Goal: Task Accomplishment & Management: Use online tool/utility

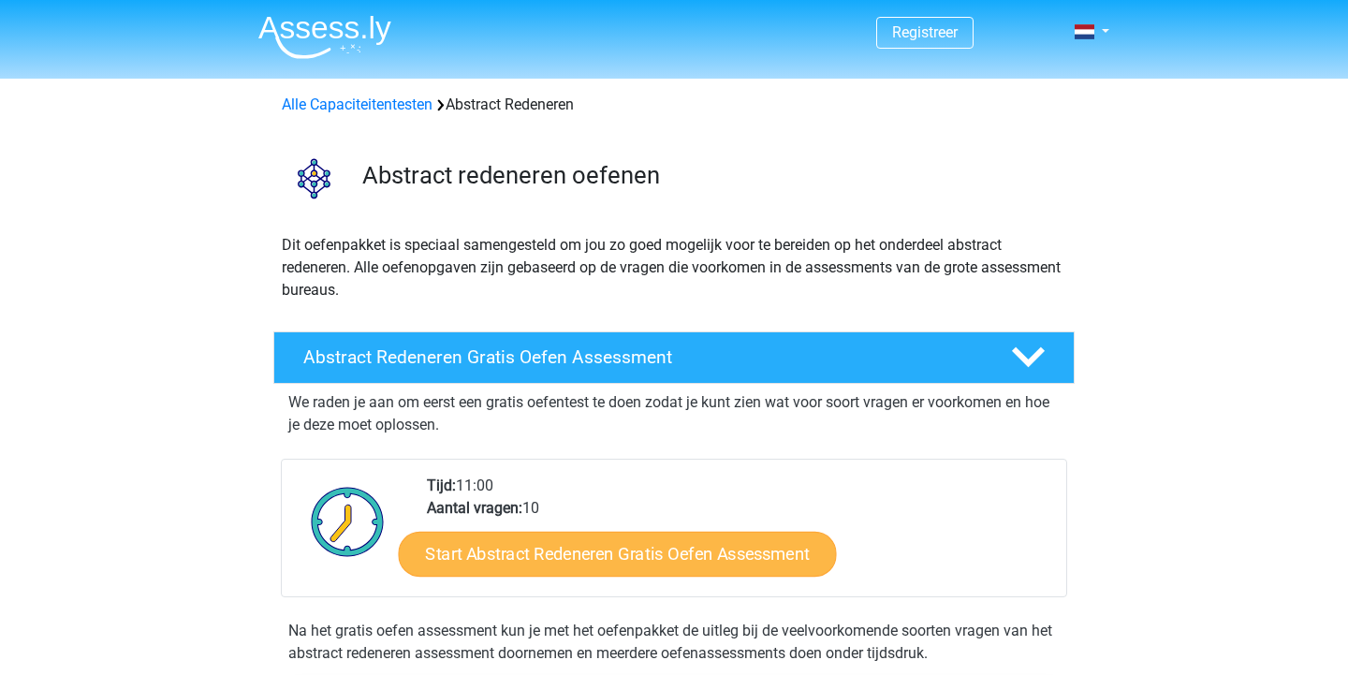
click at [635, 568] on link "Start Abstract Redeneren Gratis Oefen Assessment" at bounding box center [618, 553] width 438 height 45
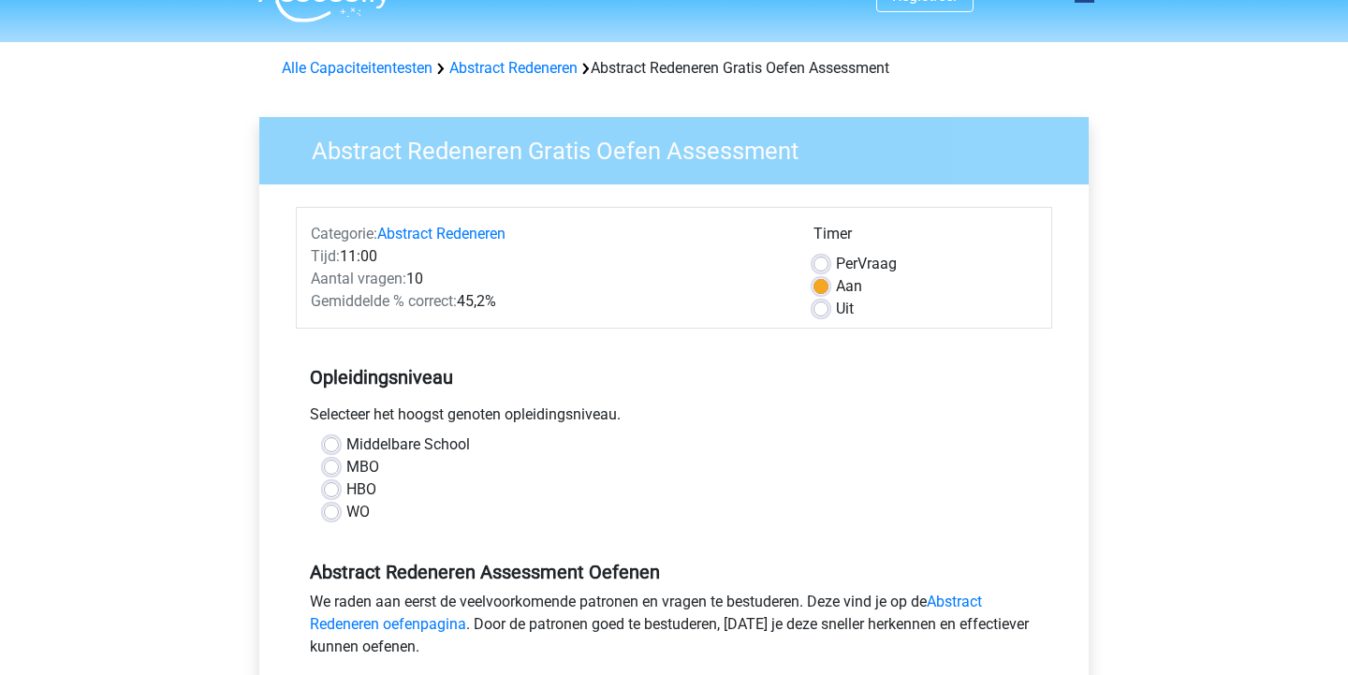
scroll to position [36, 0]
click at [363, 492] on label "HBO" at bounding box center [361, 489] width 30 height 22
click at [339, 492] on input "HBO" at bounding box center [331, 487] width 15 height 19
radio input "true"
click at [363, 492] on label "HBO" at bounding box center [361, 489] width 30 height 22
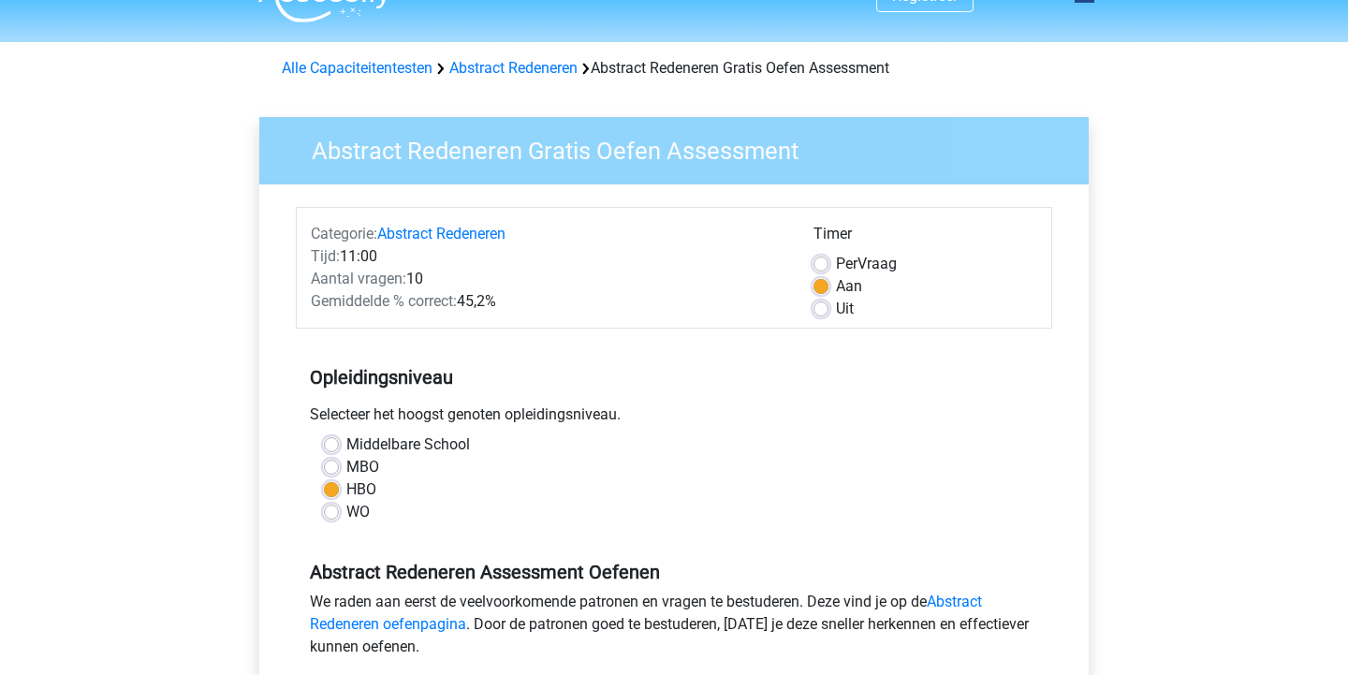
click at [339, 492] on input "HBO" at bounding box center [331, 487] width 15 height 19
click at [346, 491] on label "HBO" at bounding box center [361, 489] width 30 height 22
click at [327, 491] on input "HBO" at bounding box center [331, 487] width 15 height 19
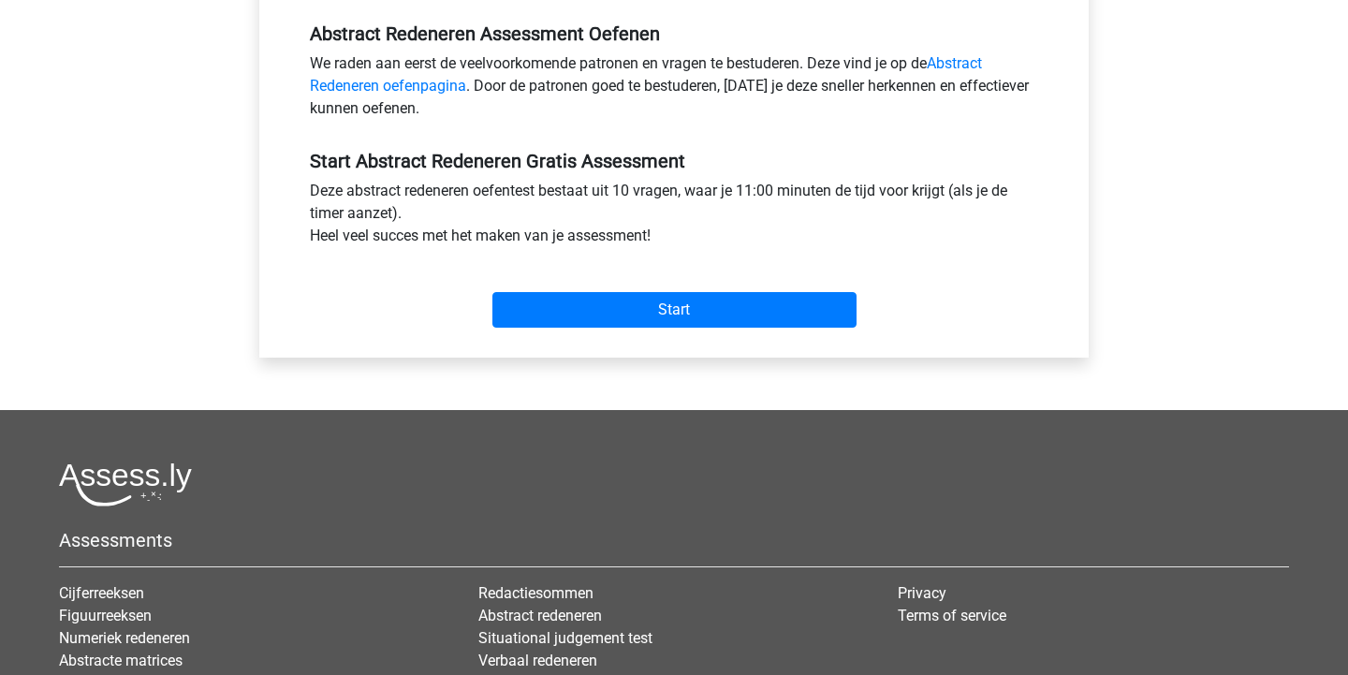
scroll to position [583, 0]
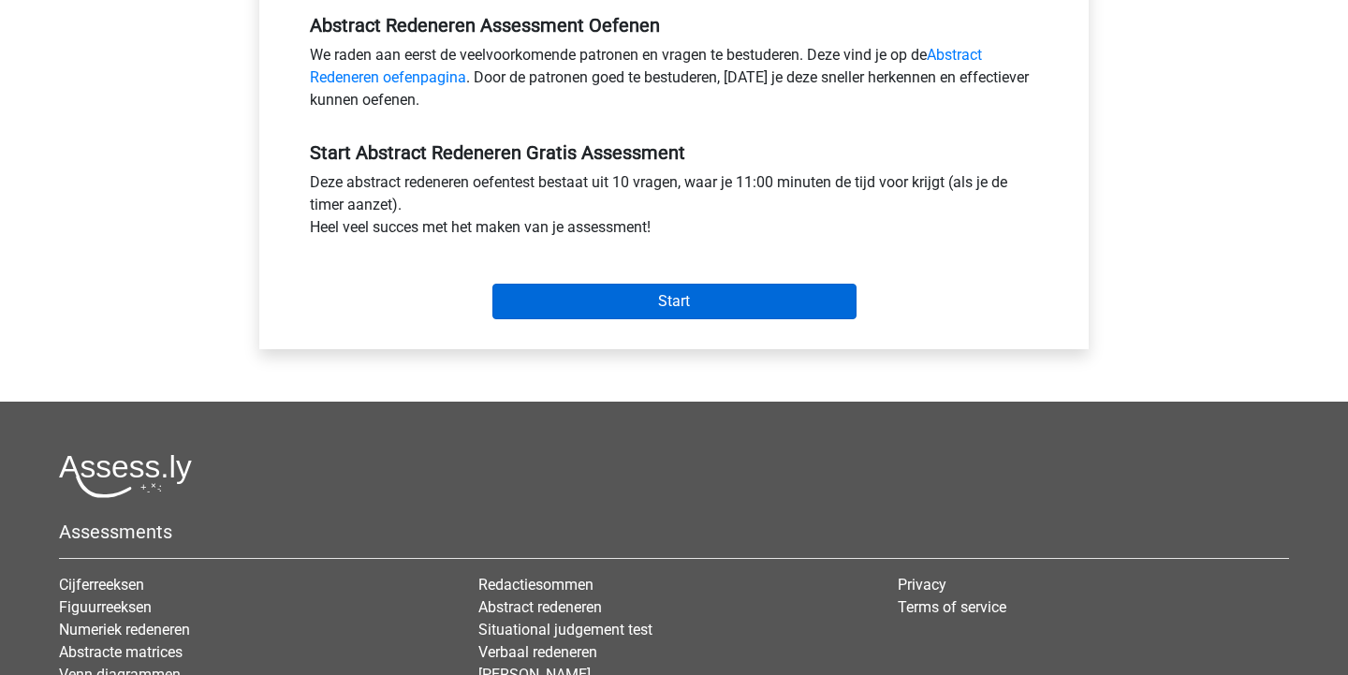
click at [673, 298] on input "Start" at bounding box center [674, 302] width 364 height 36
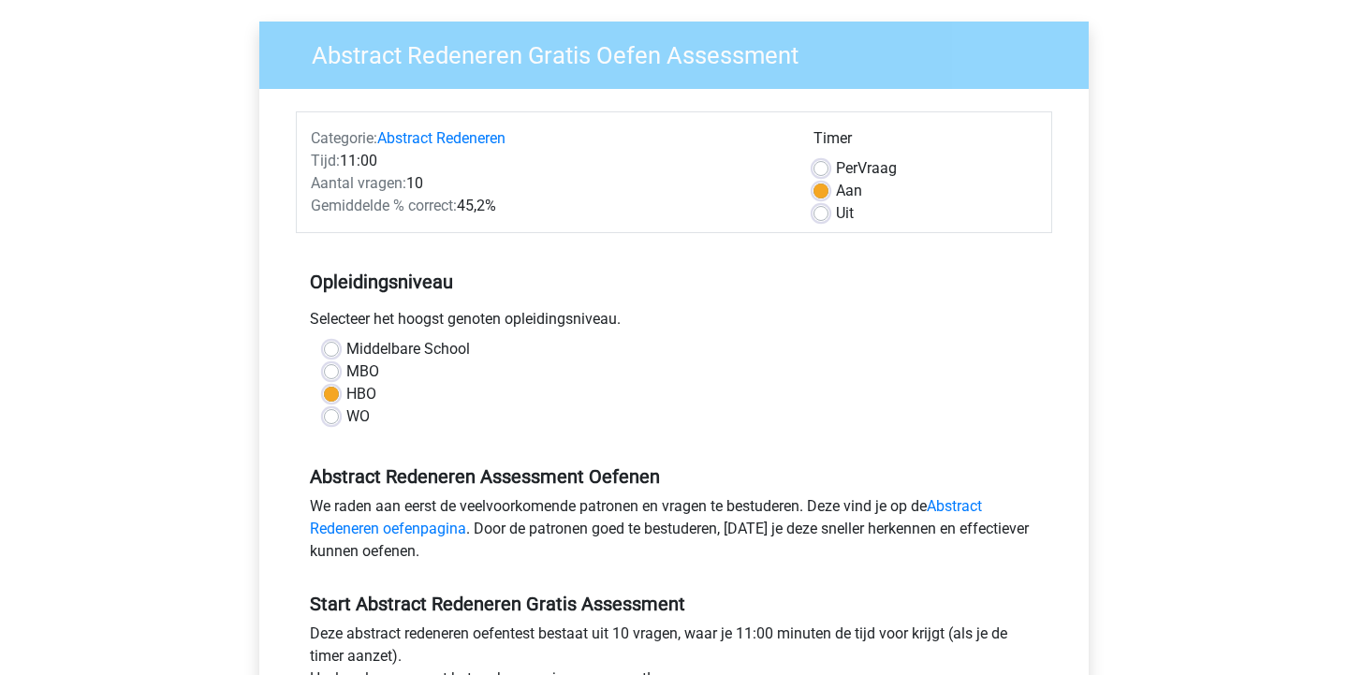
scroll to position [131, 0]
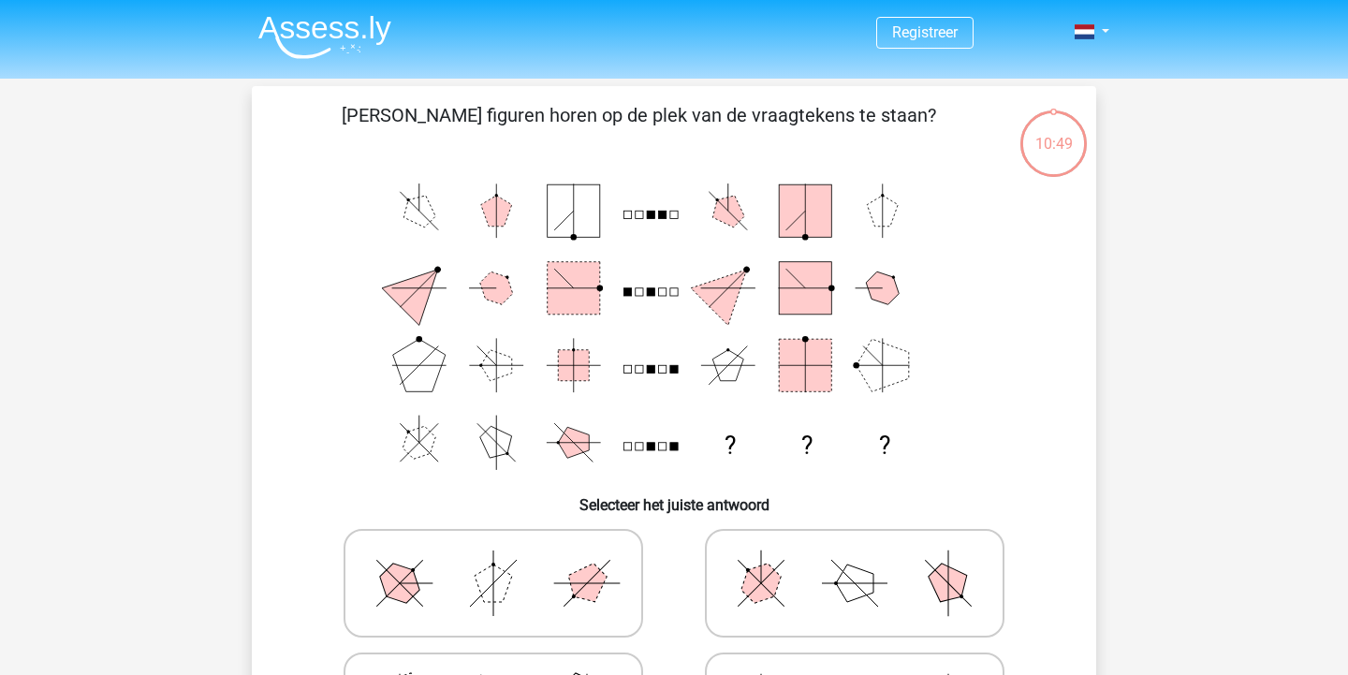
click at [715, 244] on icon "? ? ?" at bounding box center [674, 326] width 754 height 309
click at [720, 287] on polygon at bounding box center [728, 288] width 74 height 74
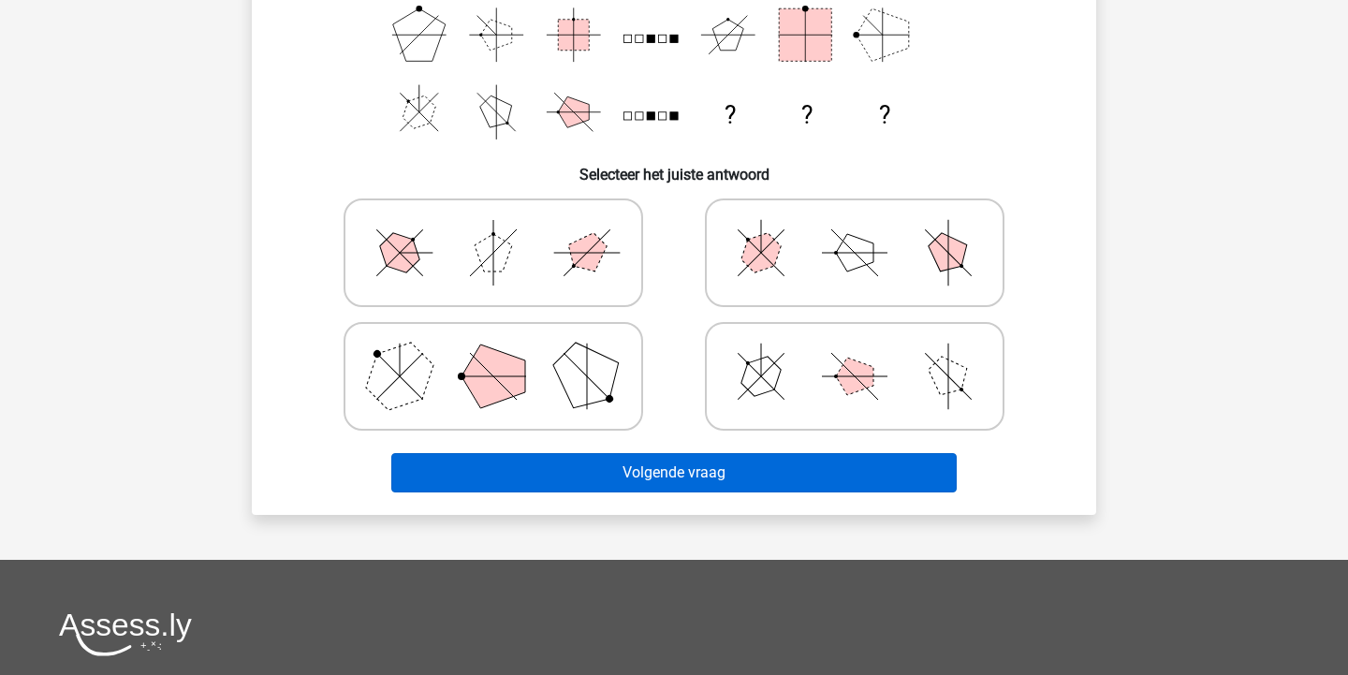
scroll to position [330, 0]
click at [780, 473] on button "Volgende vraag" at bounding box center [674, 472] width 566 height 39
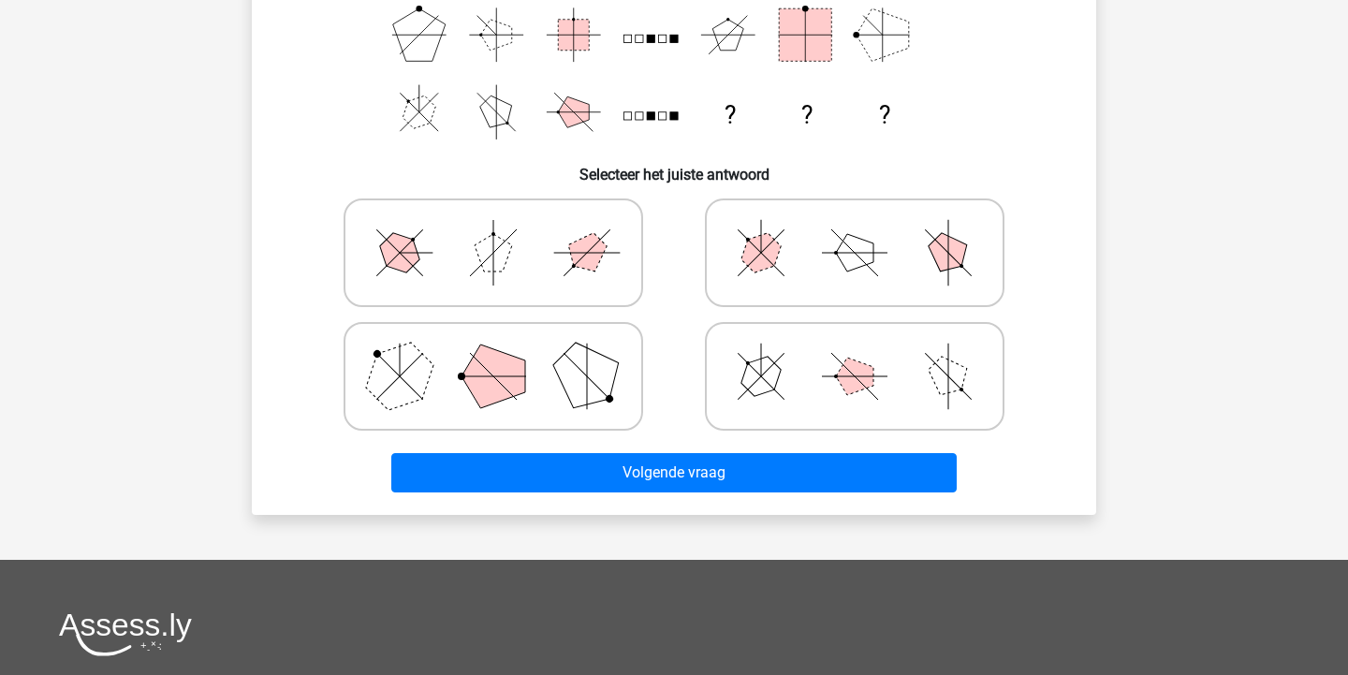
click at [558, 267] on icon at bounding box center [493, 253] width 281 height 94
click at [505, 229] on input "radio" at bounding box center [499, 223] width 12 height 12
radio input "true"
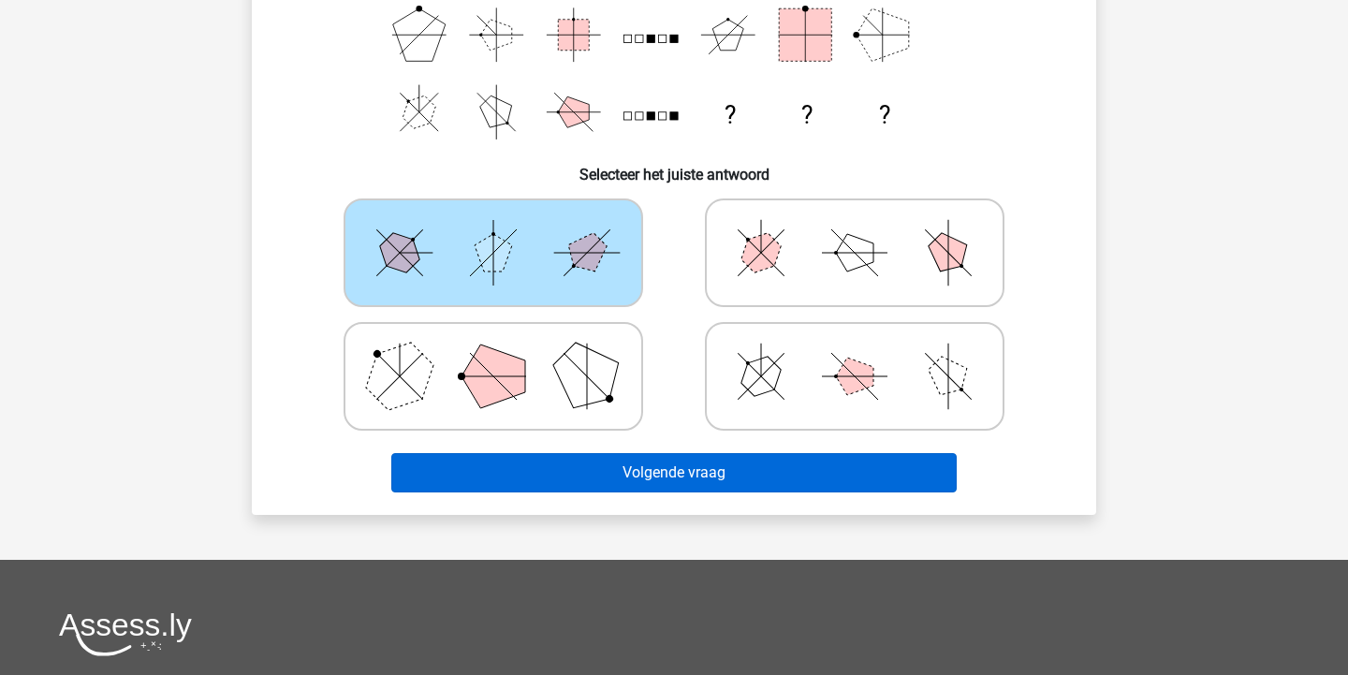
click at [686, 488] on button "Volgende vraag" at bounding box center [674, 472] width 566 height 39
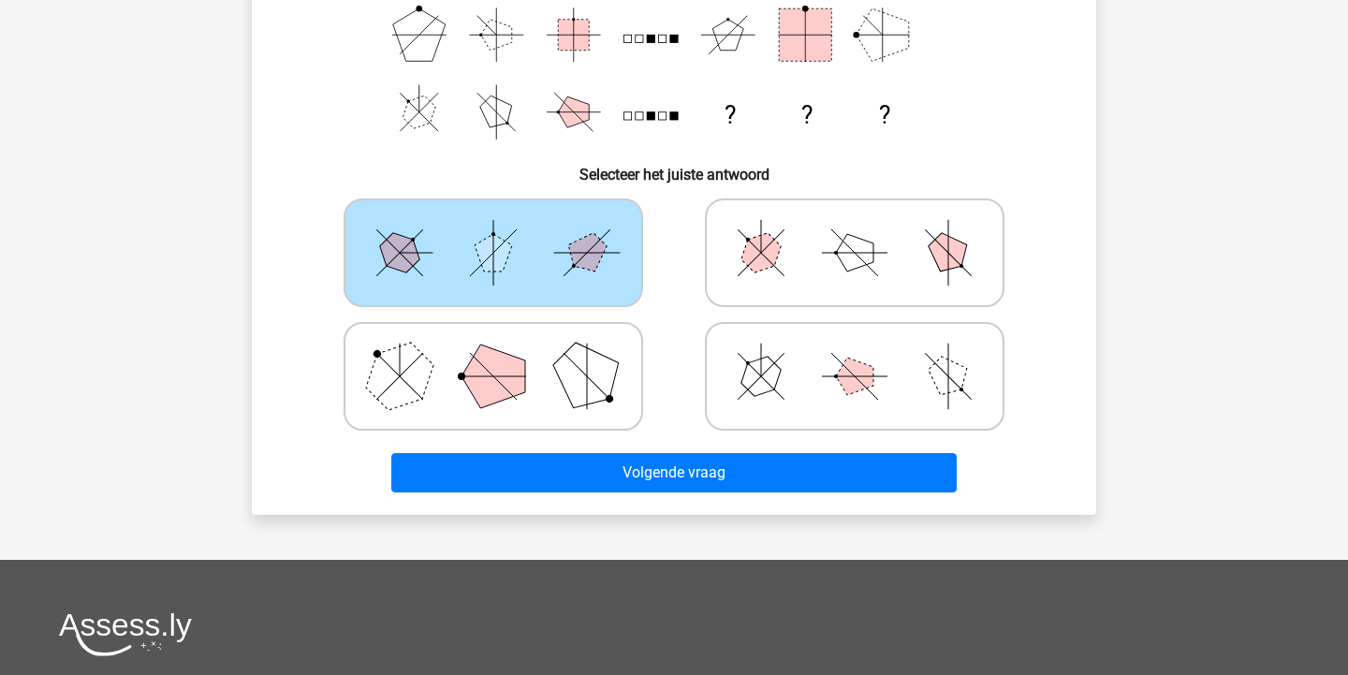
click at [590, 287] on icon at bounding box center [493, 253] width 281 height 94
click at [505, 229] on input "radio" at bounding box center [499, 223] width 12 height 12
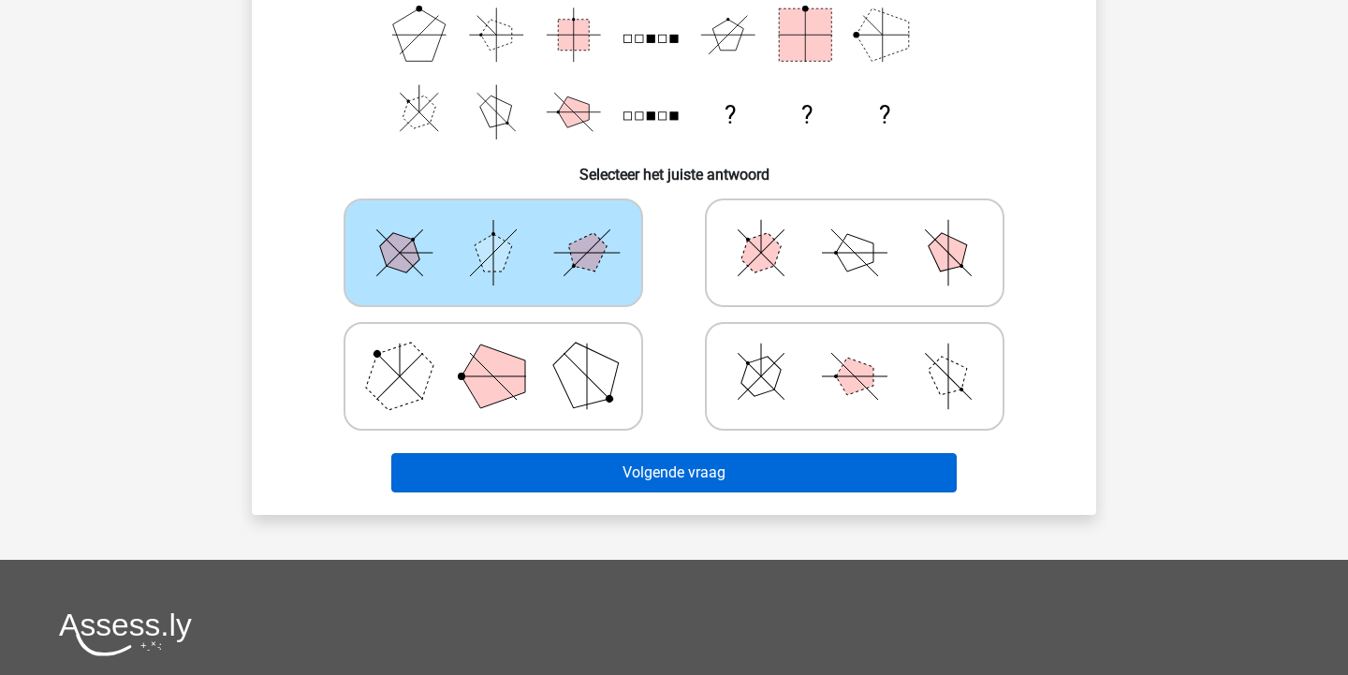
click at [670, 460] on button "Volgende vraag" at bounding box center [674, 472] width 566 height 39
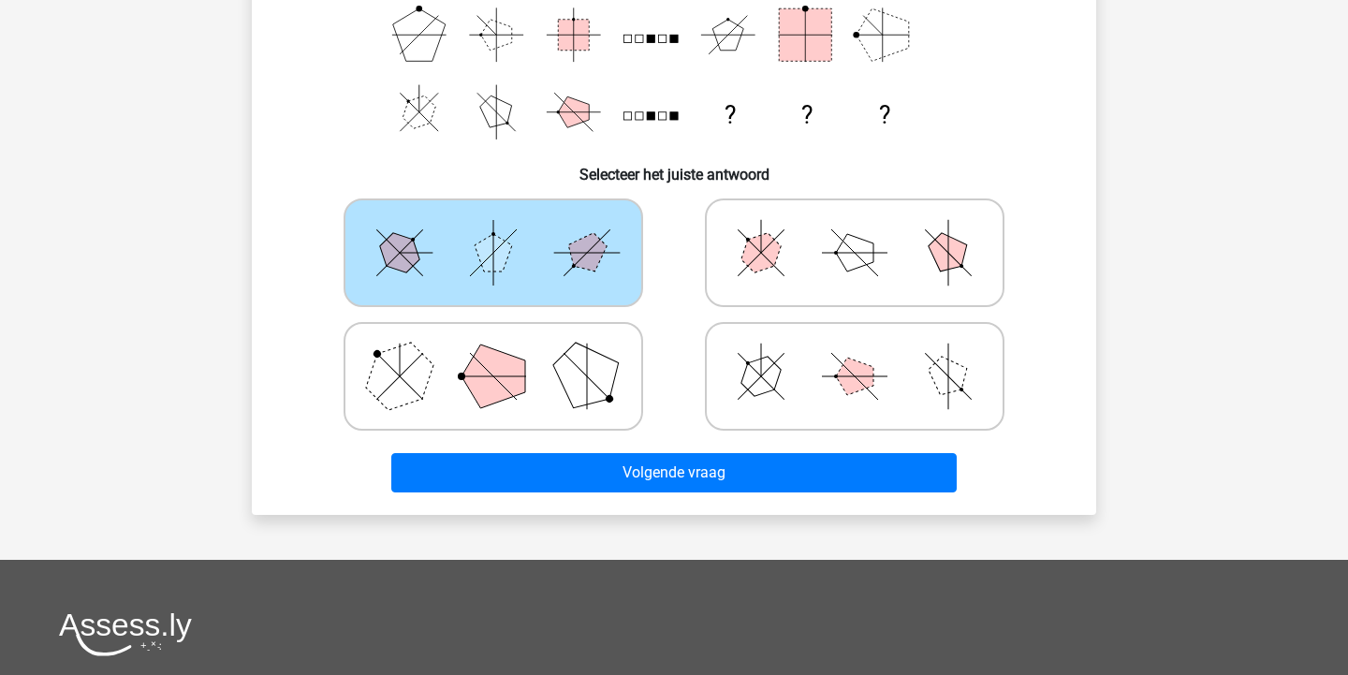
click at [784, 263] on icon at bounding box center [854, 253] width 281 height 94
click at [854, 229] on input "radio" at bounding box center [860, 223] width 12 height 12
radio input "true"
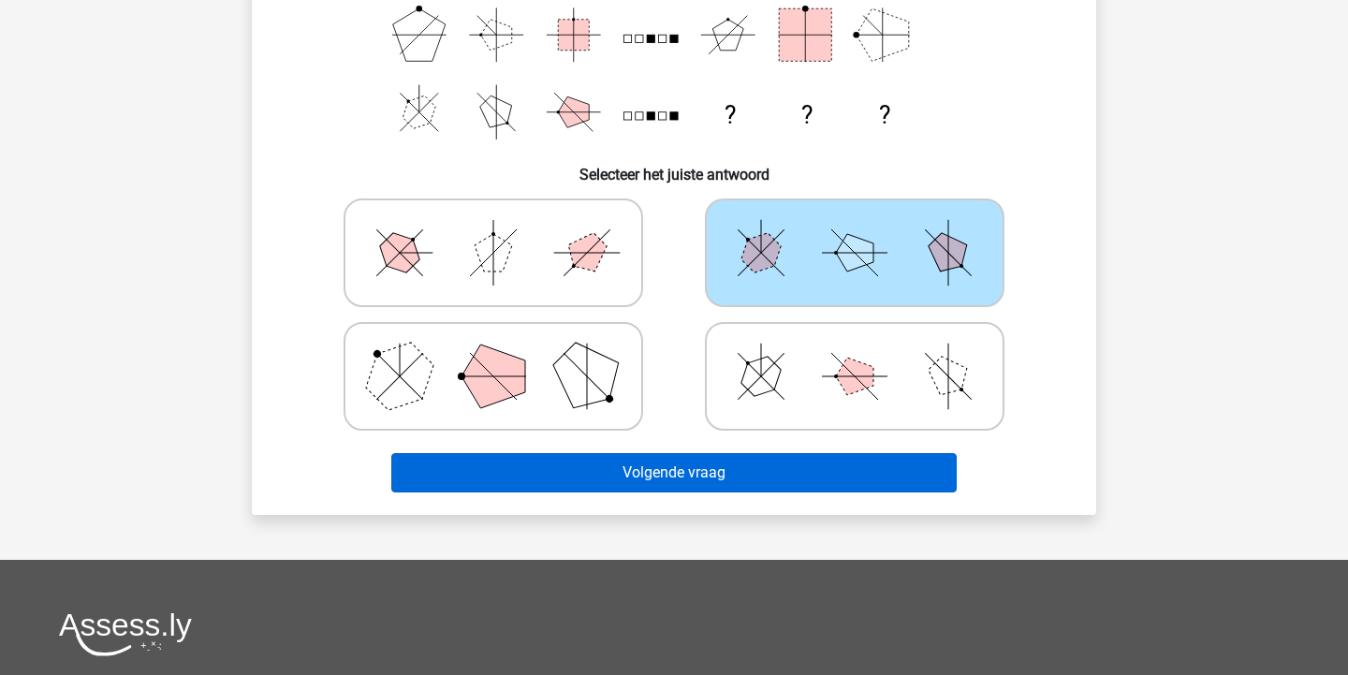
click at [724, 467] on button "Volgende vraag" at bounding box center [674, 472] width 566 height 39
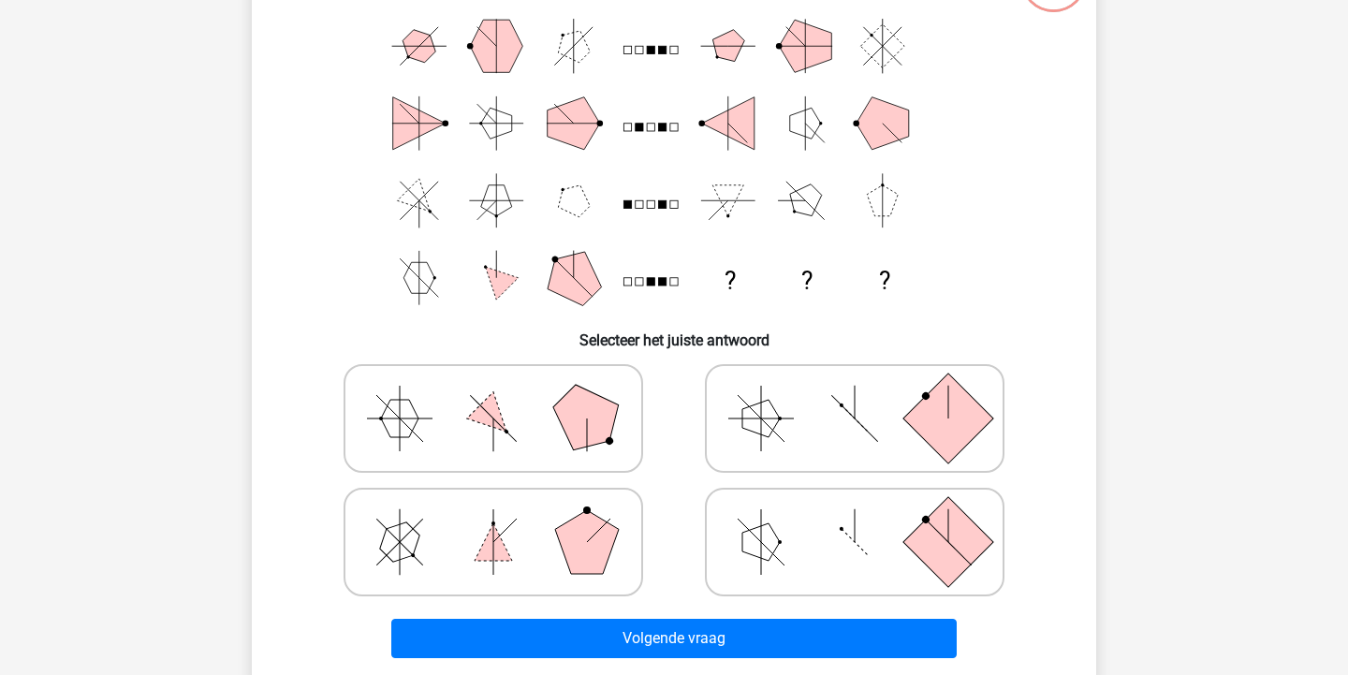
scroll to position [165, 0]
click at [801, 448] on icon at bounding box center [854, 419] width 281 height 94
click at [854, 395] on input "radio" at bounding box center [860, 389] width 12 height 12
radio input "true"
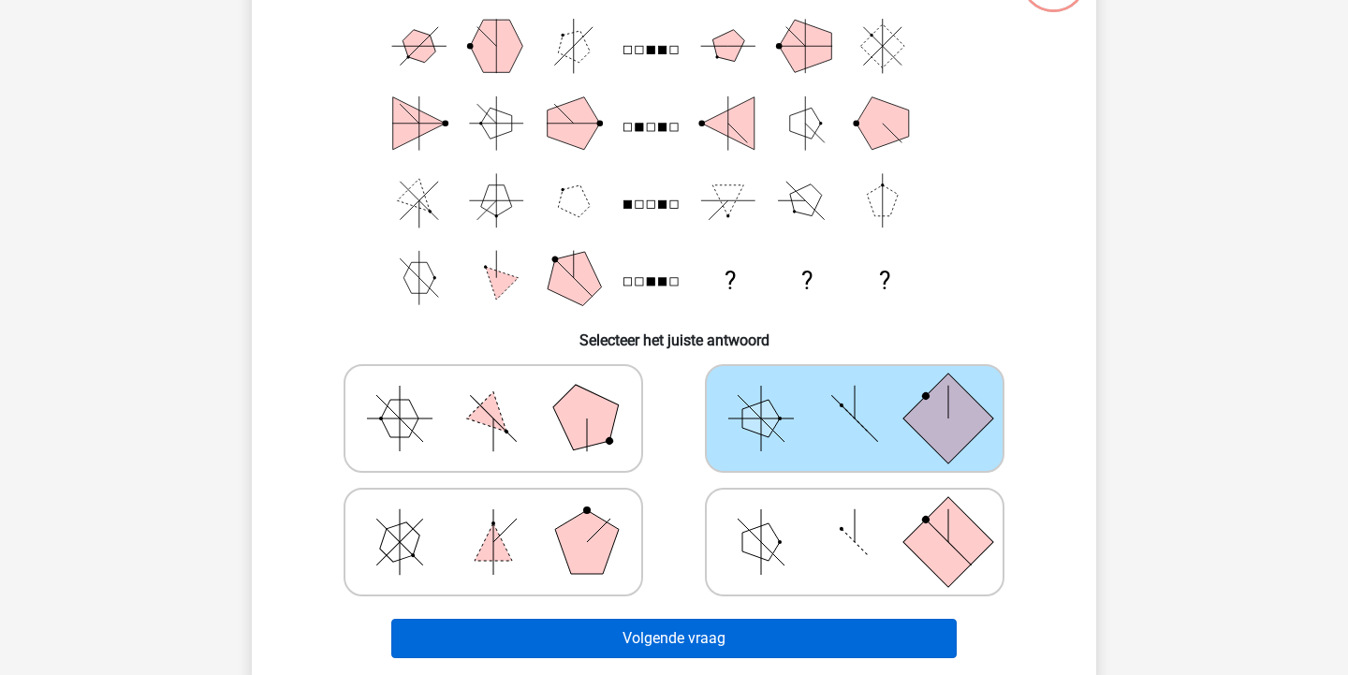
click at [724, 627] on button "Volgende vraag" at bounding box center [674, 638] width 566 height 39
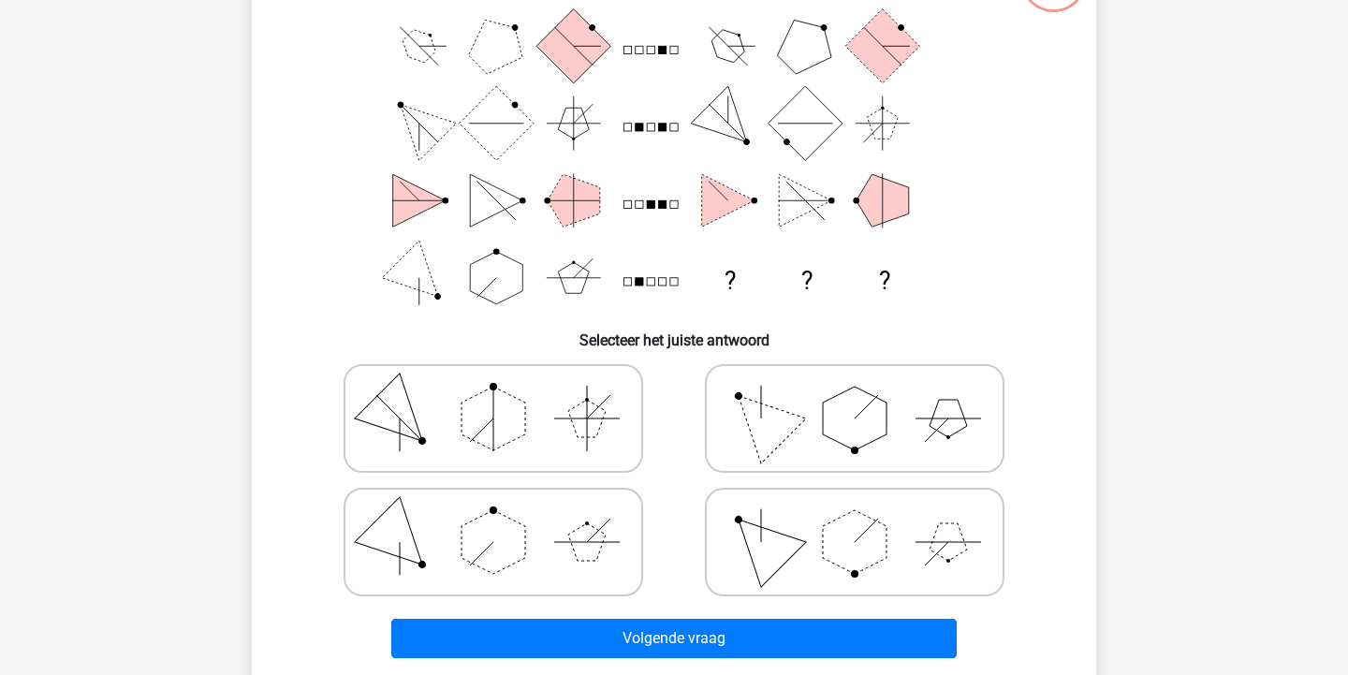
scroll to position [86, 0]
